Goal: Task Accomplishment & Management: Manage account settings

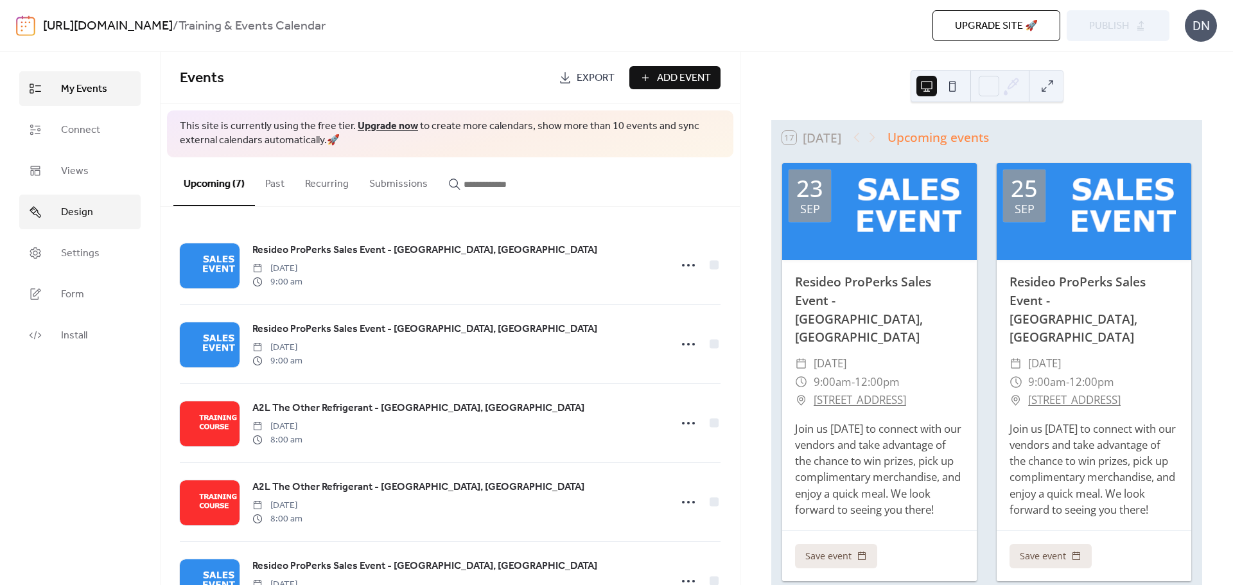
click at [69, 209] on span "Design" at bounding box center [77, 212] width 32 height 15
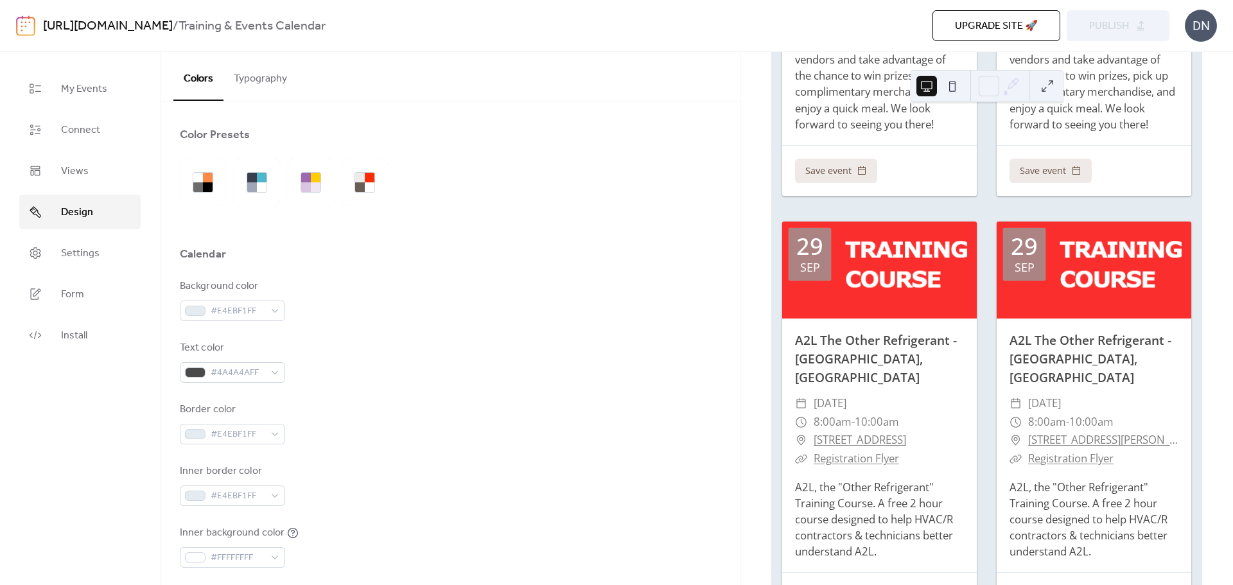
click at [262, 76] on button "Typography" at bounding box center [261, 76] width 74 height 48
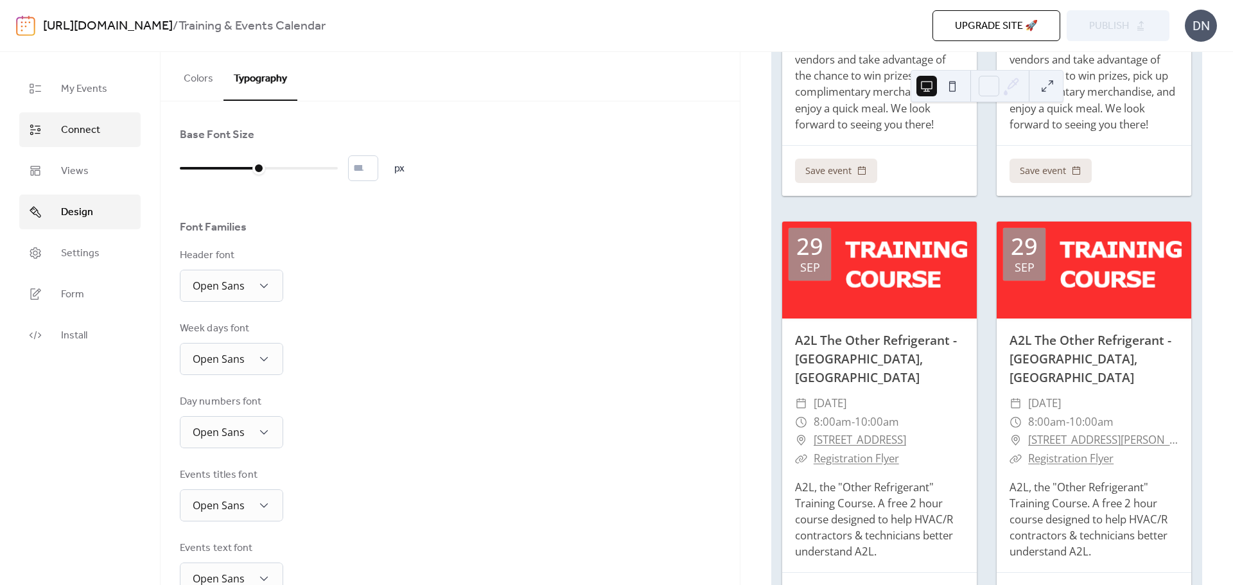
click at [72, 123] on span "Connect" at bounding box center [80, 130] width 39 height 15
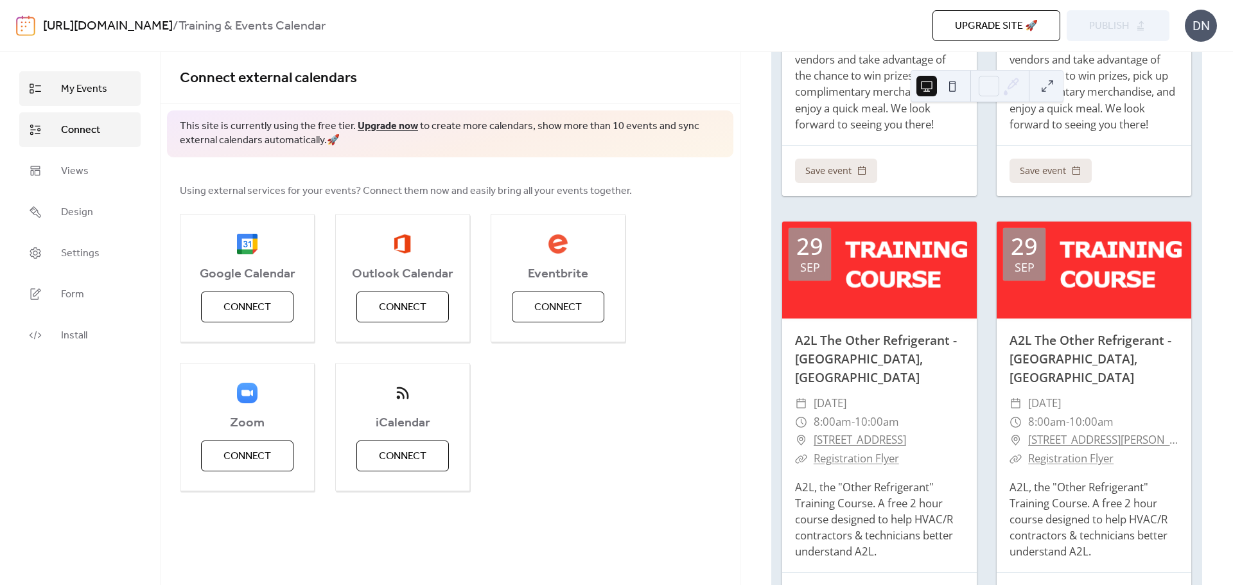
click at [77, 85] on span "My Events" at bounding box center [84, 89] width 46 height 15
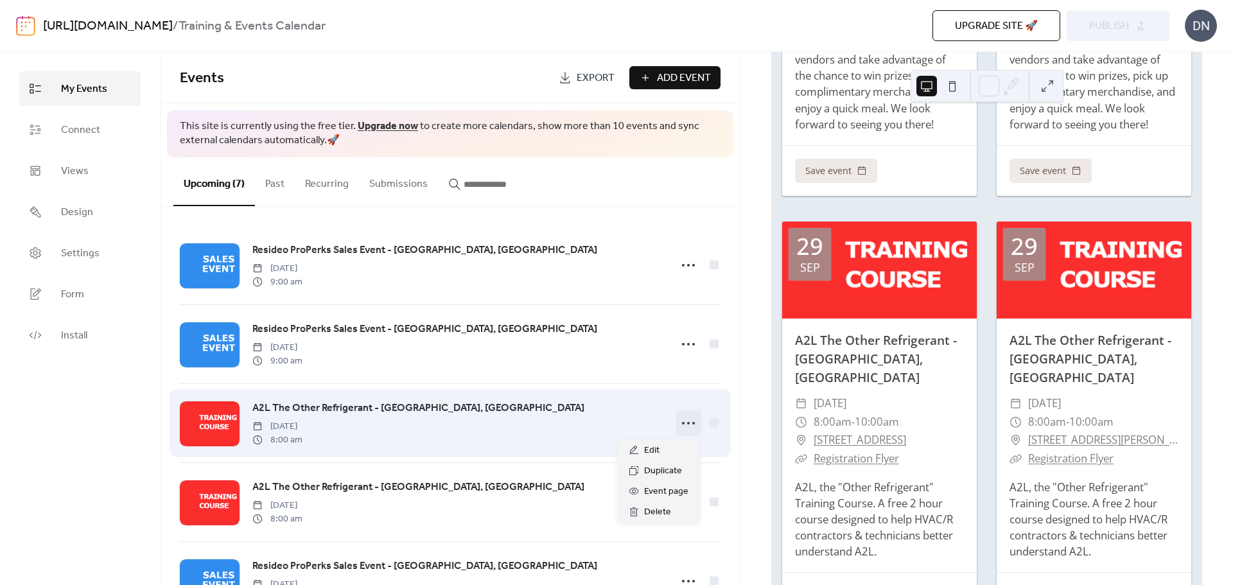
click at [682, 427] on icon at bounding box center [688, 423] width 21 height 21
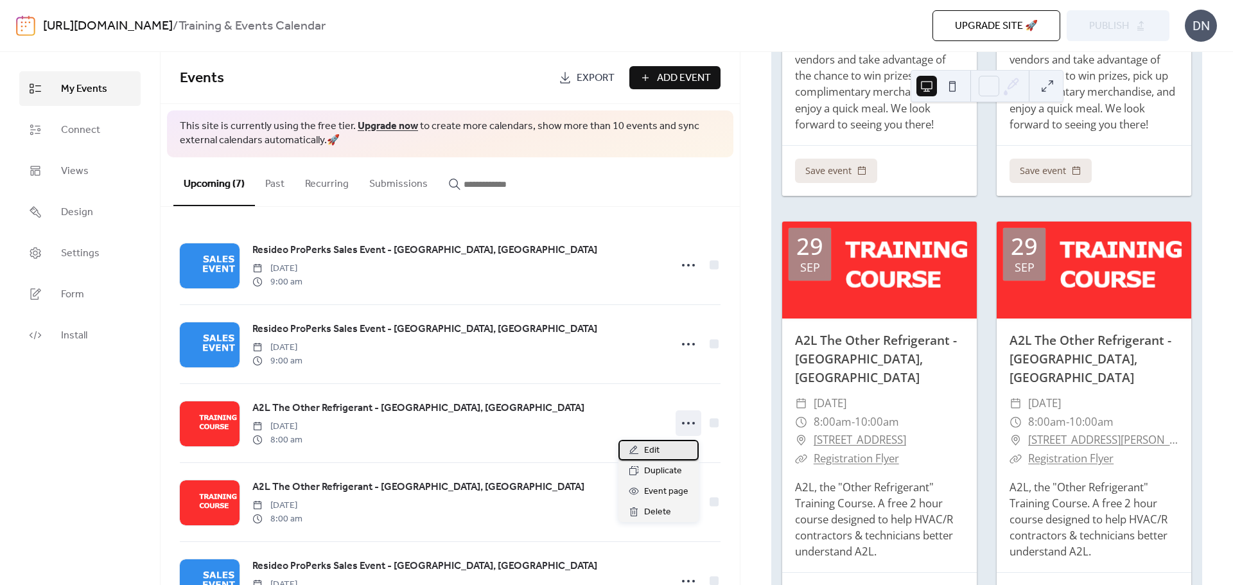
click at [658, 449] on span "Edit" at bounding box center [651, 450] width 15 height 15
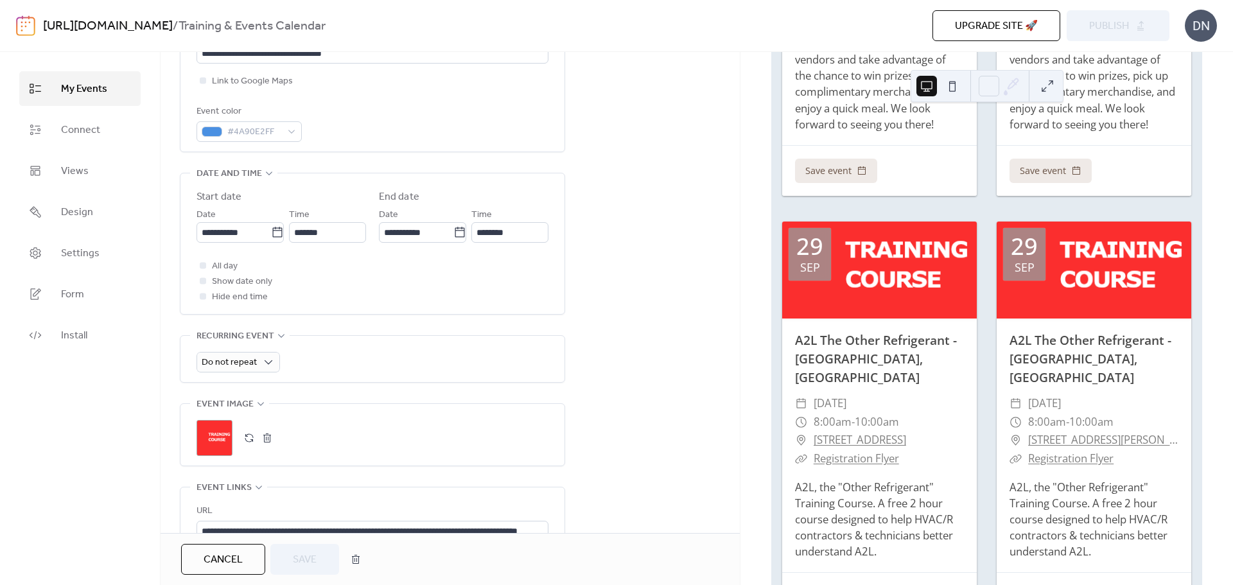
scroll to position [450, 0]
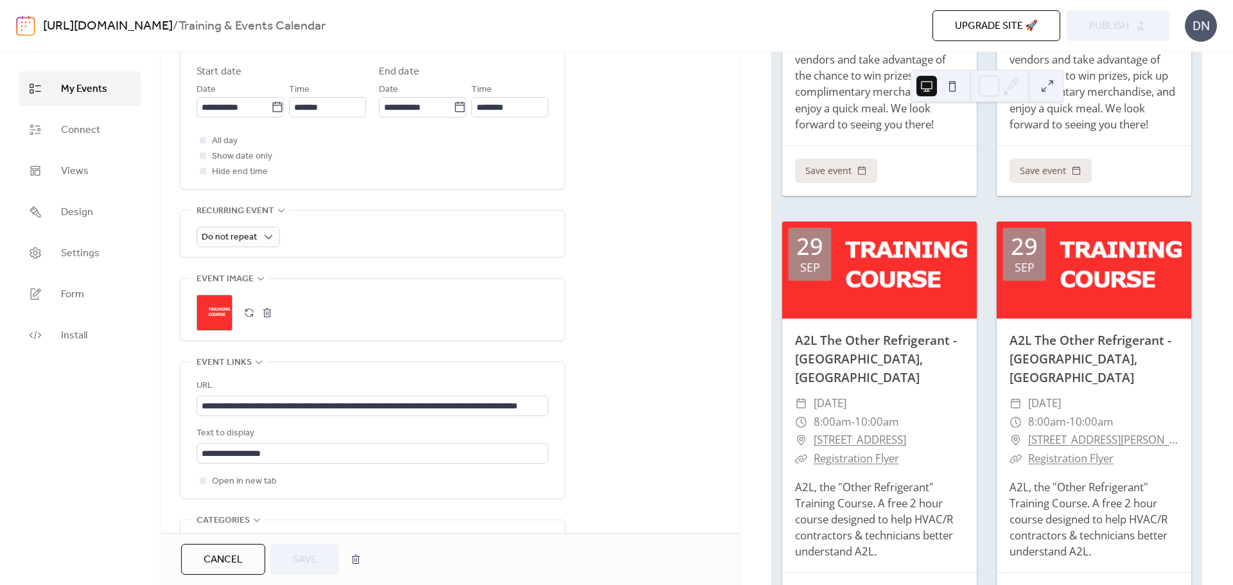
drag, startPoint x: 234, startPoint y: 560, endPoint x: 264, endPoint y: 545, distance: 33.6
click at [233, 560] on span "Cancel" at bounding box center [223, 559] width 39 height 15
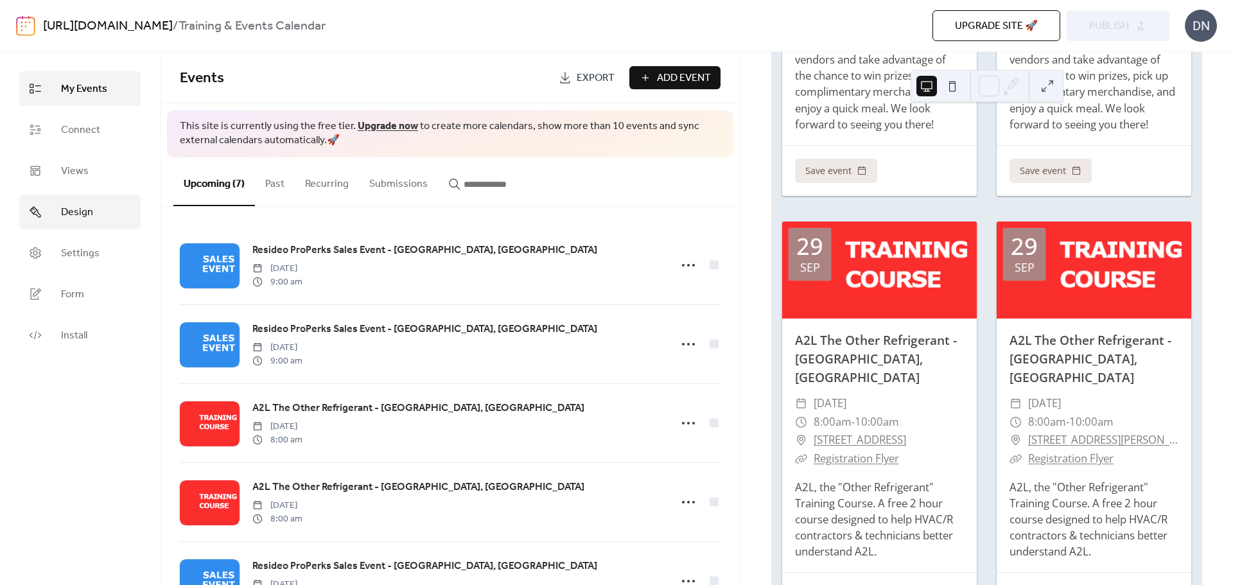
click at [80, 211] on span "Design" at bounding box center [77, 212] width 32 height 15
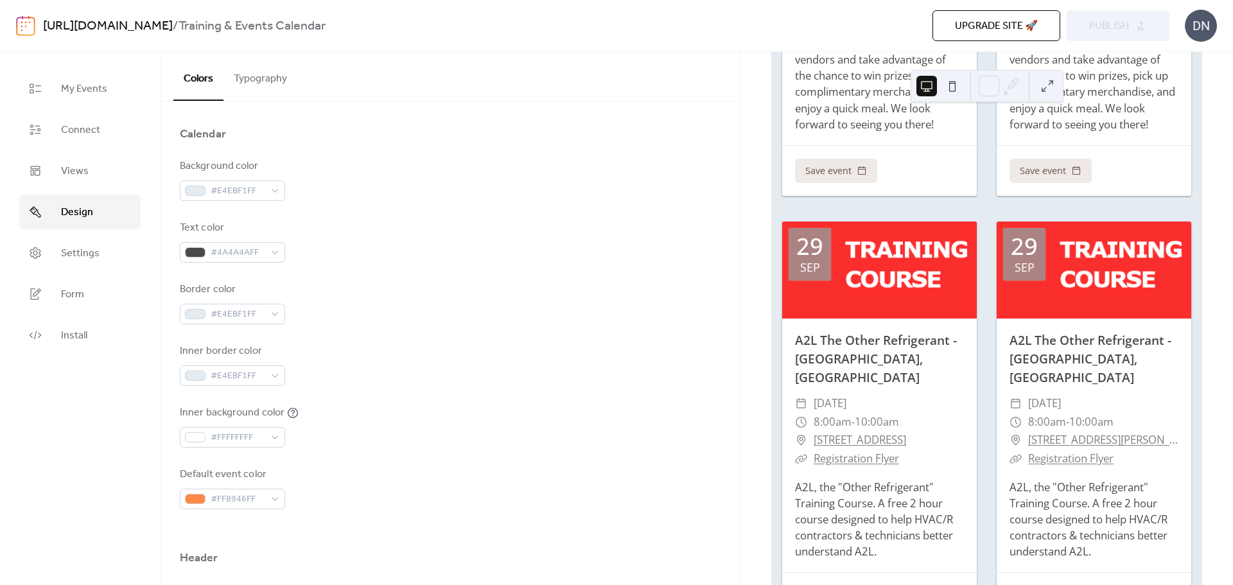
scroll to position [128, 0]
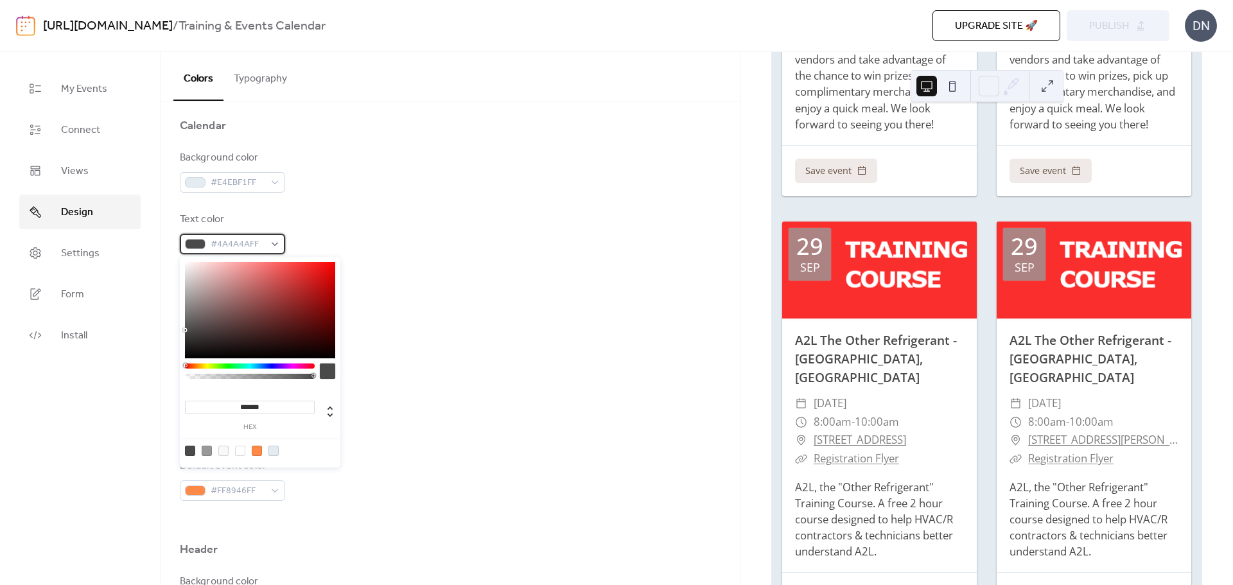
click at [276, 247] on div "#4A4A4AFF" at bounding box center [232, 244] width 105 height 21
drag, startPoint x: 186, startPoint y: 327, endPoint x: 173, endPoint y: 347, distance: 23.7
click at [173, 347] on body "[URL][DOMAIN_NAME] / Training & Events Calendar Upgrade site 🚀 Preview Publish …" at bounding box center [616, 292] width 1233 height 585
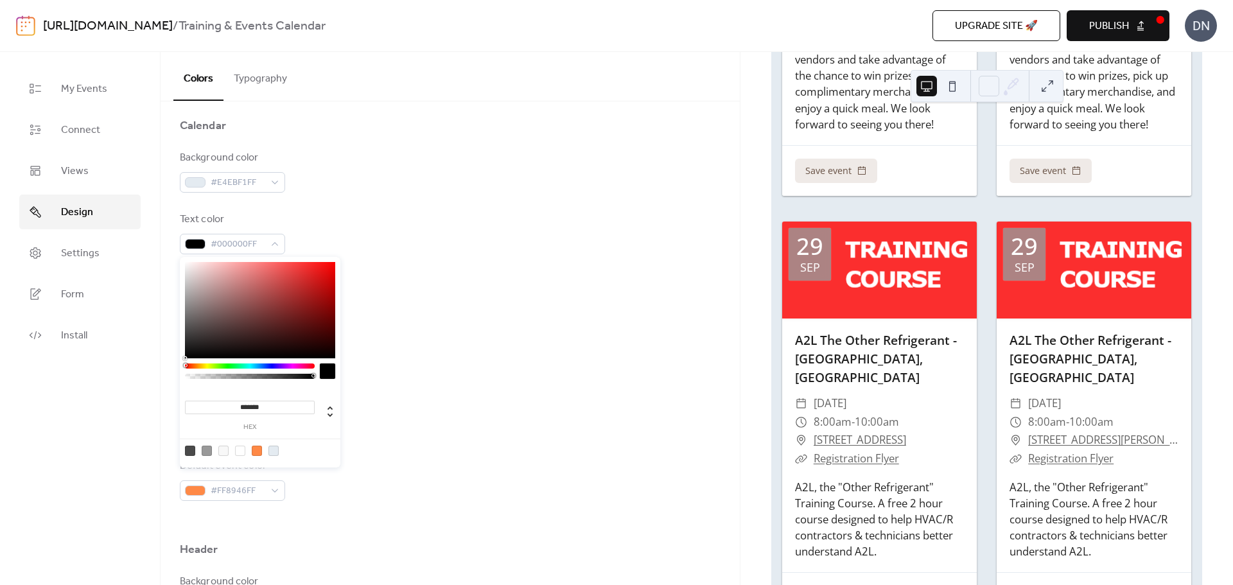
drag, startPoint x: 186, startPoint y: 345, endPoint x: 183, endPoint y: 358, distance: 13.7
click at [183, 358] on div "******* hex" at bounding box center [260, 362] width 161 height 211
click at [189, 339] on div at bounding box center [260, 310] width 150 height 96
drag, startPoint x: 189, startPoint y: 339, endPoint x: 181, endPoint y: 331, distance: 11.8
click at [181, 331] on div "******* hex" at bounding box center [260, 362] width 161 height 211
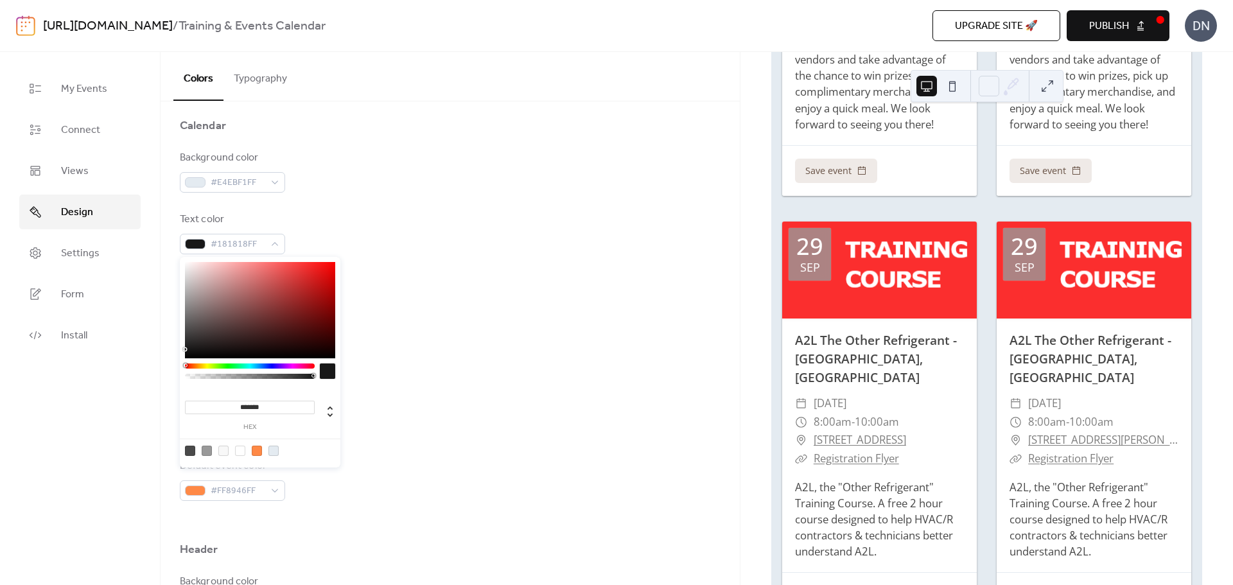
type input "*******"
drag, startPoint x: 184, startPoint y: 333, endPoint x: 180, endPoint y: 351, distance: 18.5
click at [180, 351] on div "******* hex" at bounding box center [260, 362] width 161 height 211
click at [475, 457] on div "Background color #E4EBF1FF Text color #141414FF Border color #E4EBF1FF Inner bo…" at bounding box center [450, 325] width 541 height 351
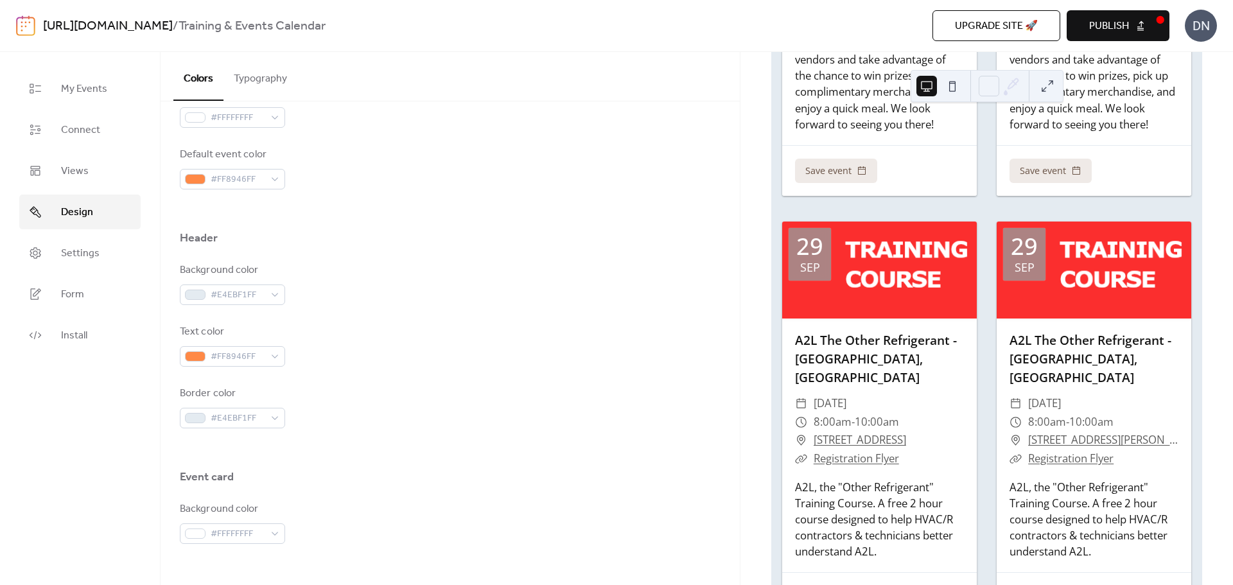
scroll to position [376, 0]
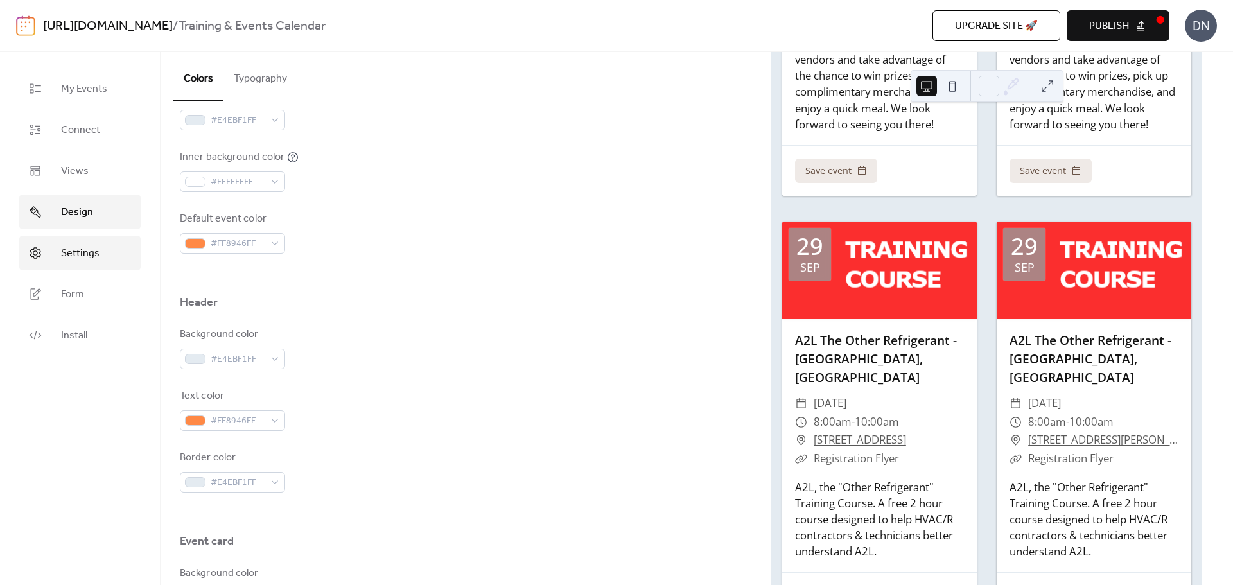
click at [69, 253] on span "Settings" at bounding box center [80, 253] width 39 height 15
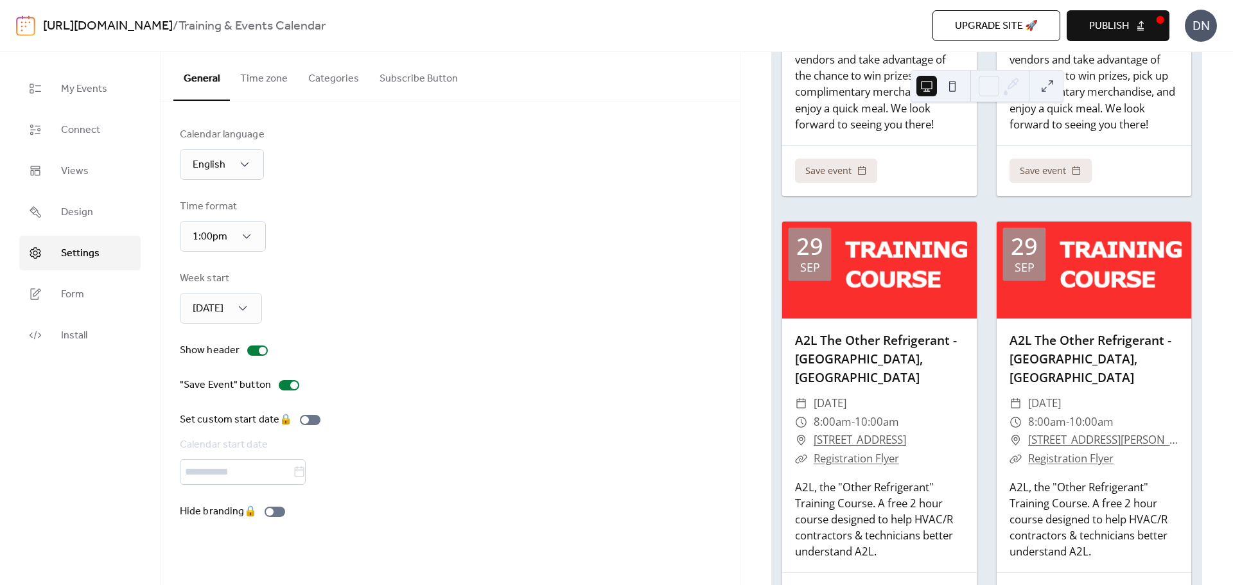
click at [274, 79] on button "Time zone" at bounding box center [264, 76] width 68 height 48
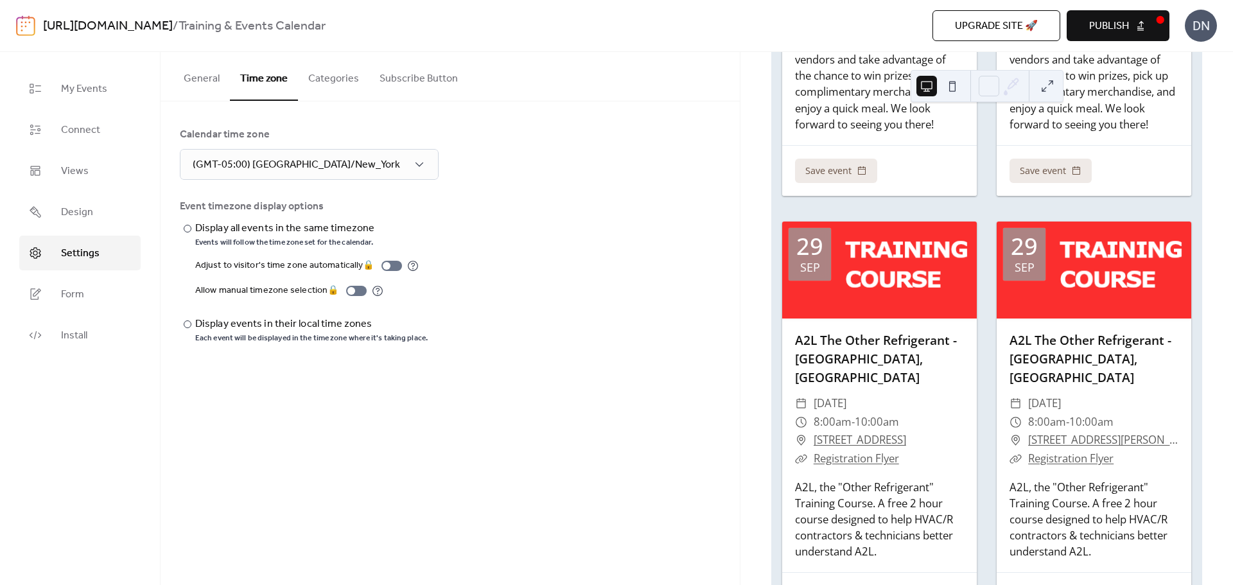
click at [319, 78] on button "Categories" at bounding box center [333, 76] width 71 height 48
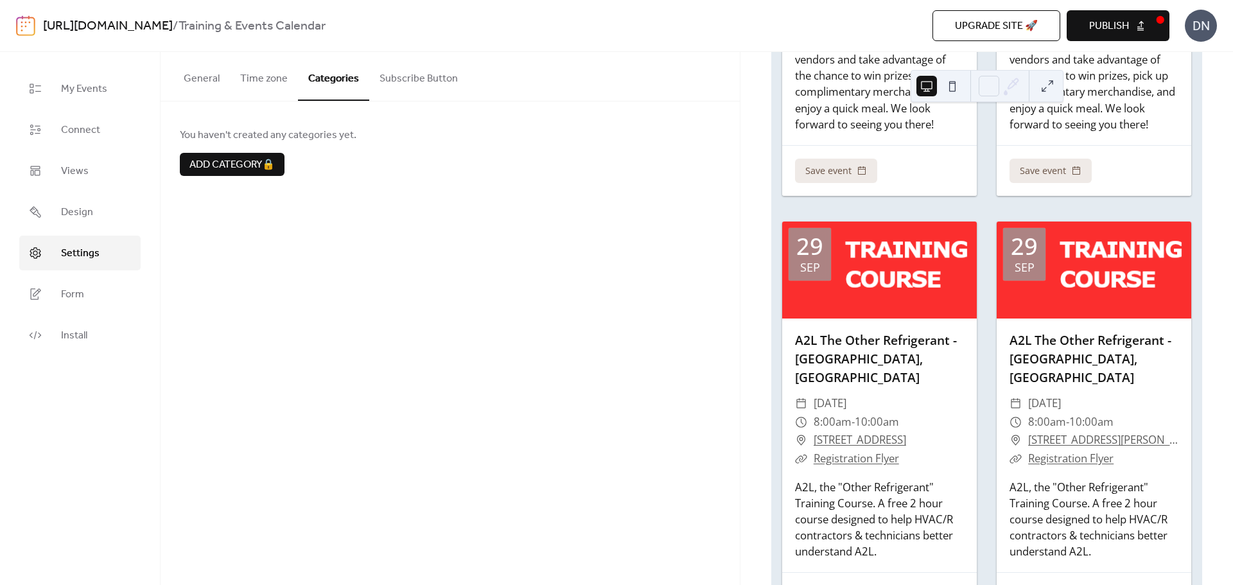
click at [397, 75] on button "Subscribe Button" at bounding box center [418, 76] width 99 height 48
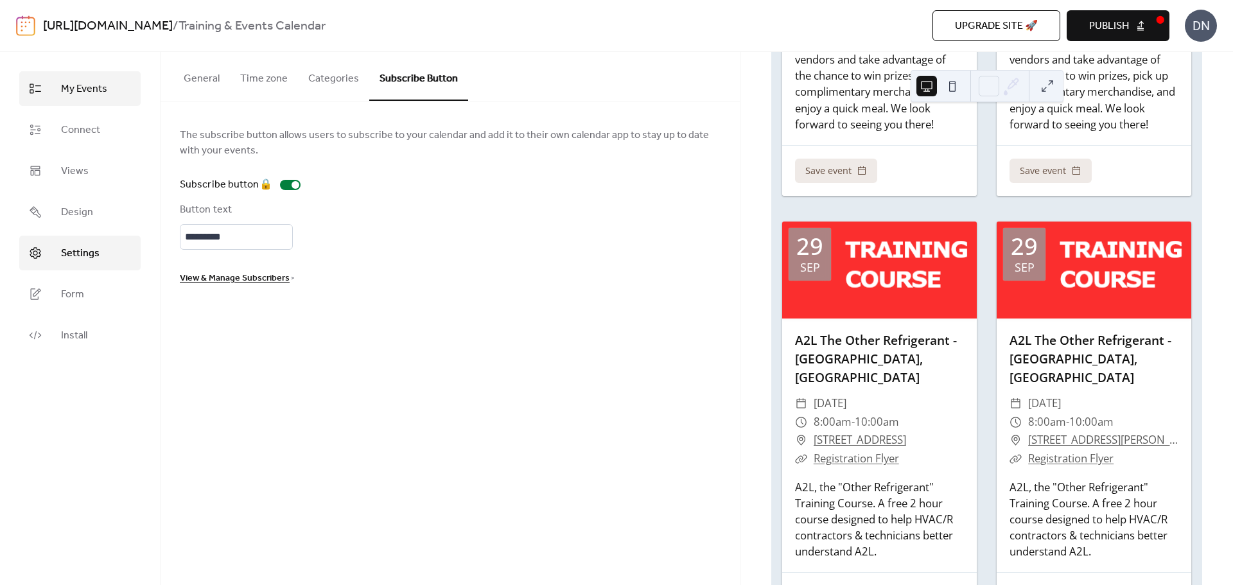
click at [82, 90] on span "My Events" at bounding box center [84, 89] width 46 height 15
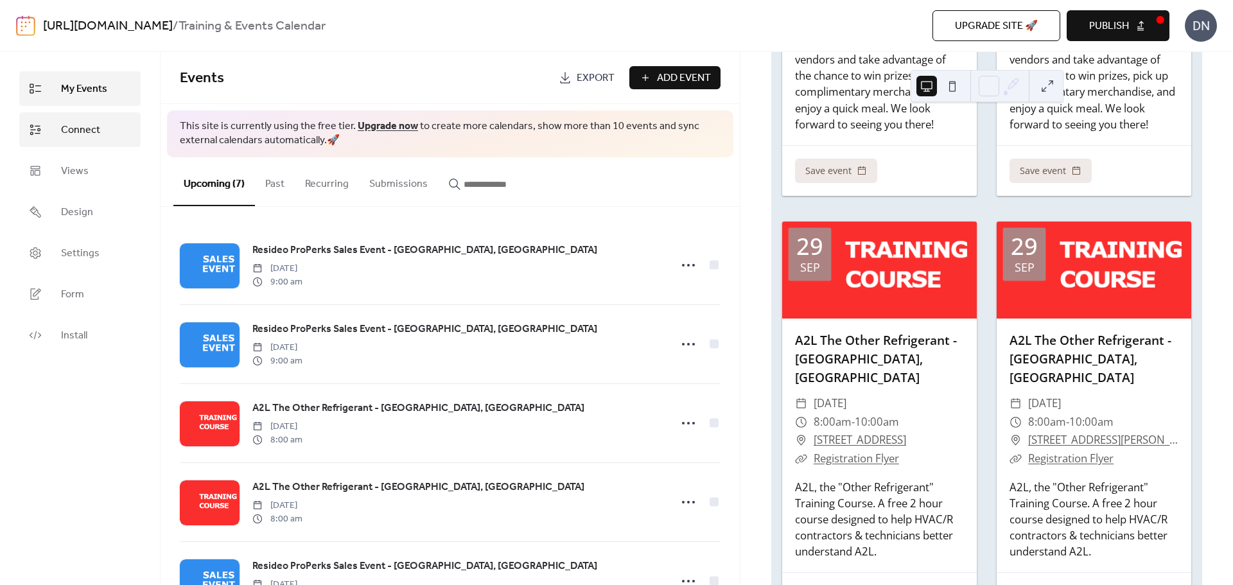
click at [66, 134] on span "Connect" at bounding box center [80, 130] width 39 height 15
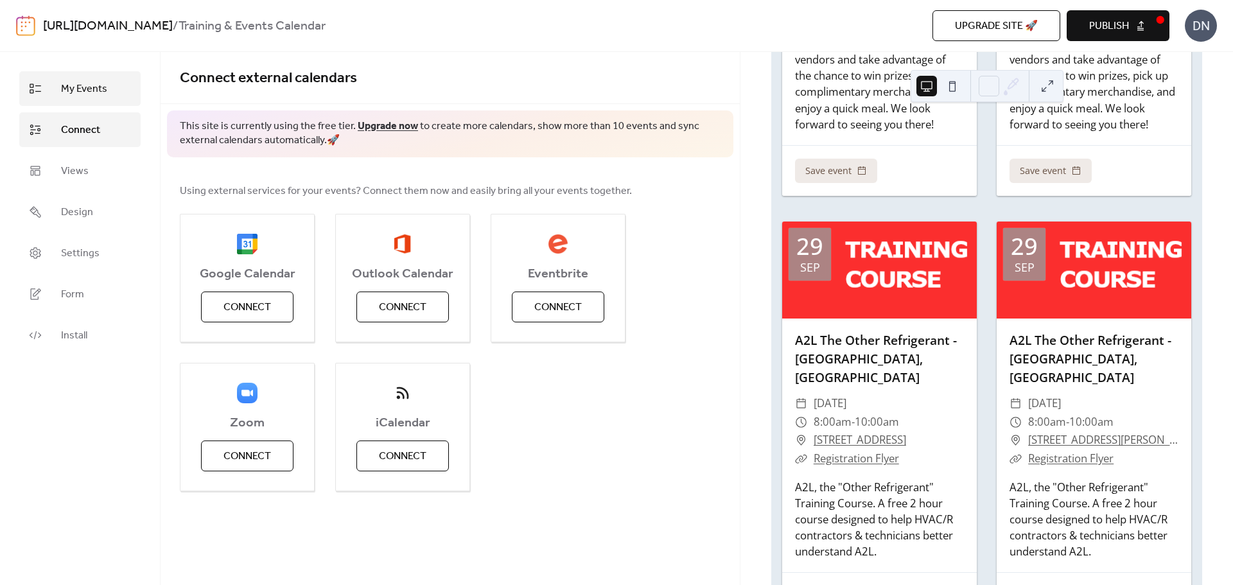
click at [84, 93] on span "My Events" at bounding box center [84, 89] width 46 height 15
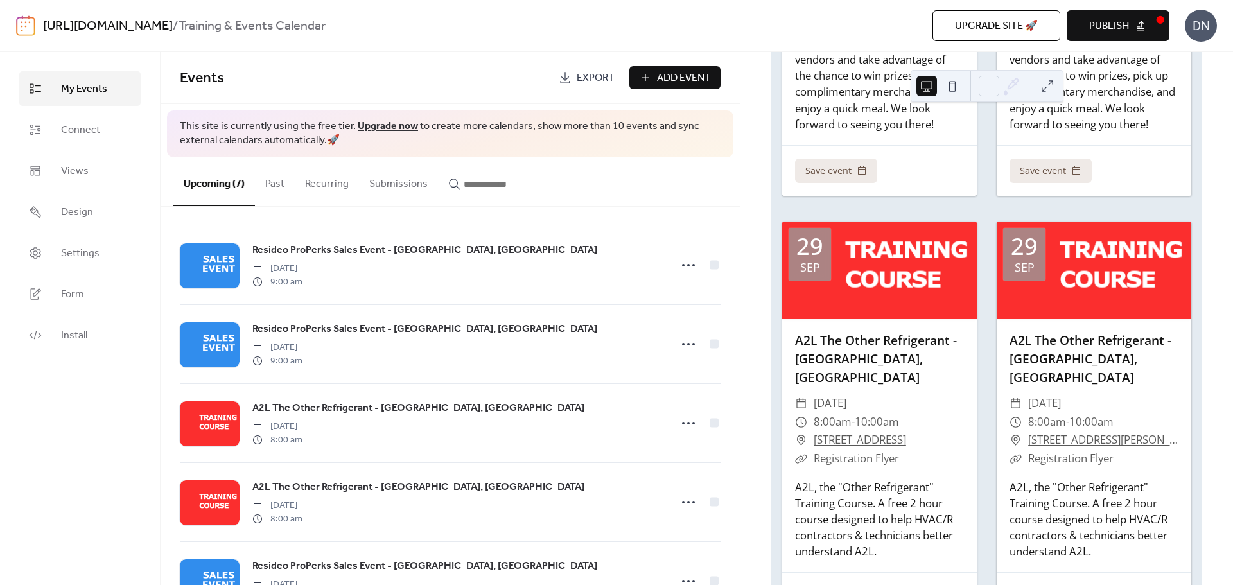
click at [1097, 24] on span "Publish" at bounding box center [1109, 26] width 40 height 15
